Goal: Find specific page/section

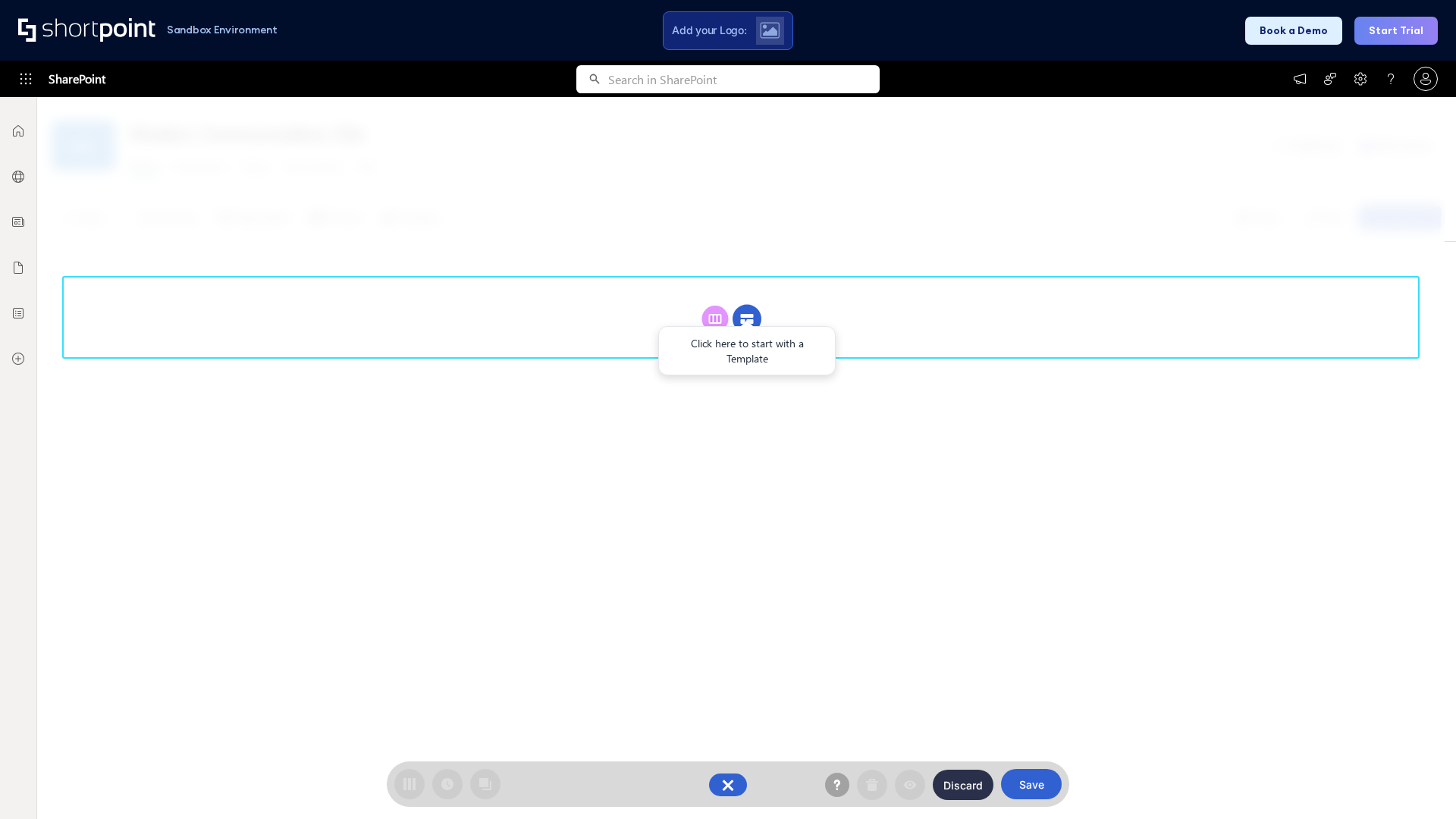
click at [747, 305] on circle at bounding box center [747, 319] width 29 height 29
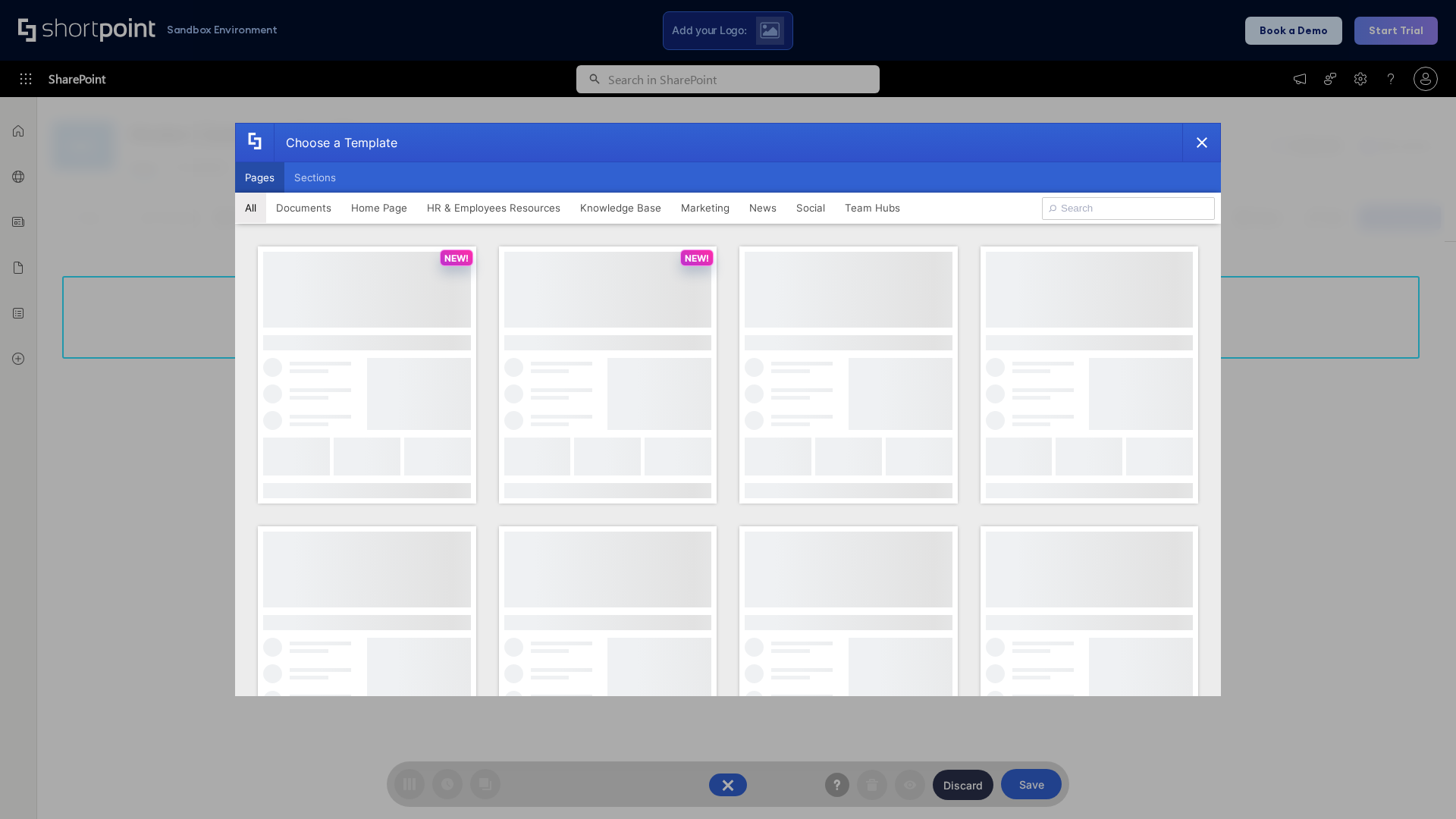
scroll to position [208, 0]
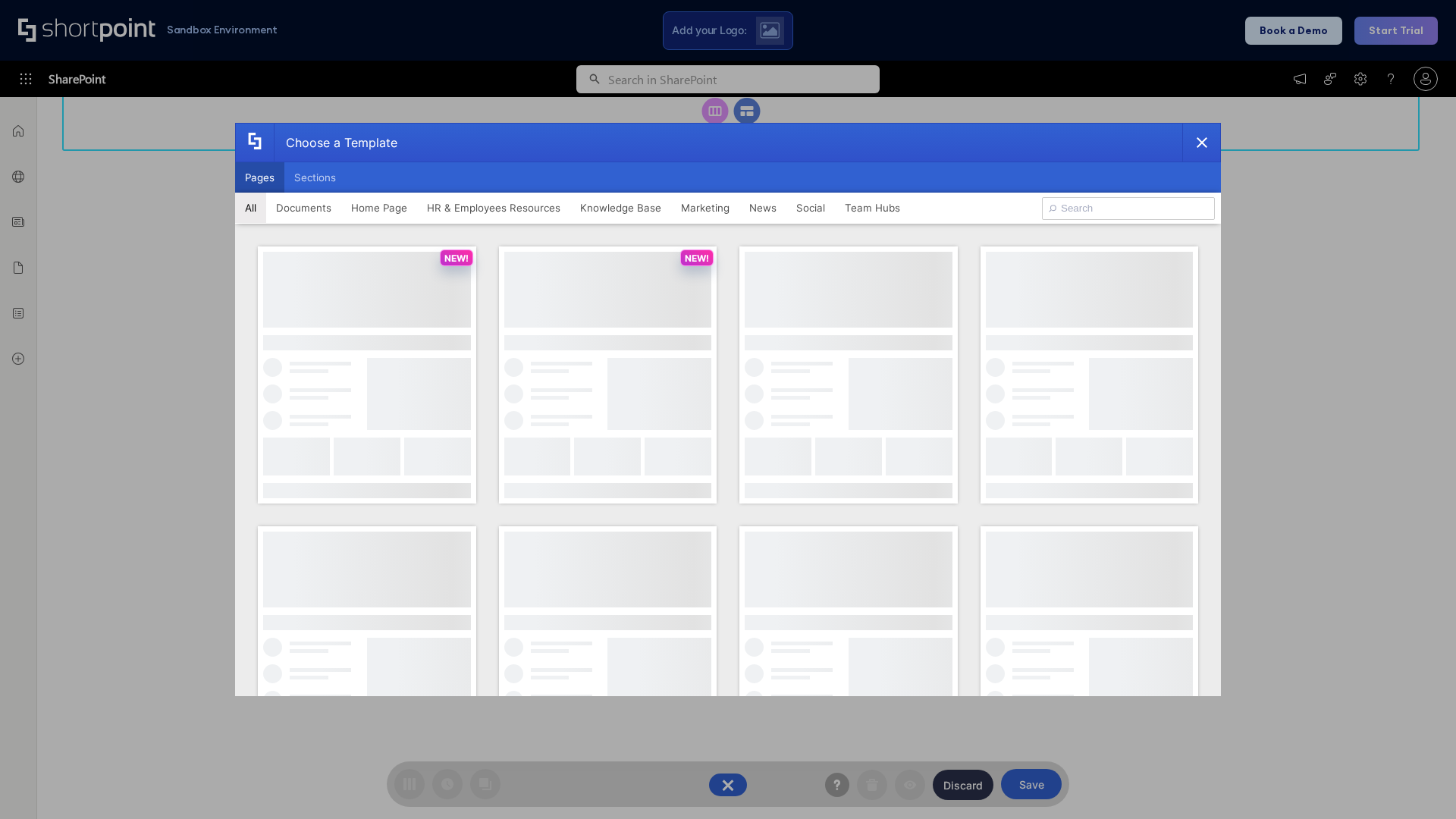
click at [259, 178] on button "Pages" at bounding box center [260, 178] width 50 height 30
type input "HR 9"
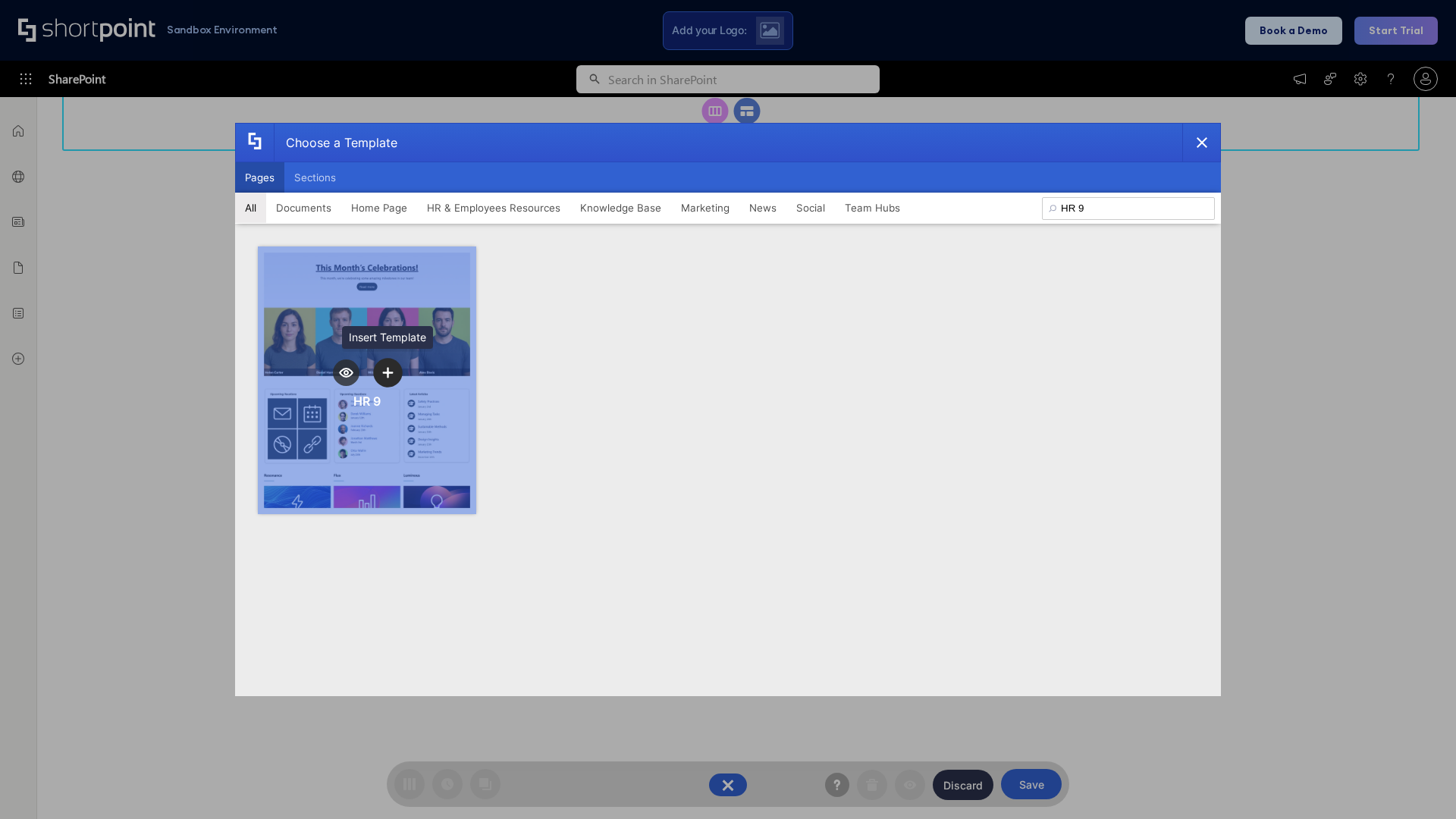
click at [387, 372] on icon "template selector" at bounding box center [387, 372] width 10 height 10
